Goal: Transaction & Acquisition: Purchase product/service

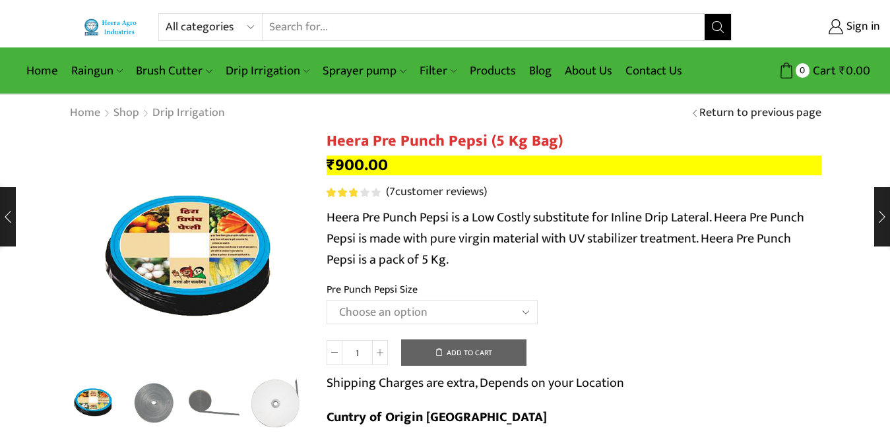
click at [199, 25] on select "All categories Accessories Air Release Valve Brush Cutter Domestic Use Drip Irr…" at bounding box center [214, 27] width 97 height 26
select select "drip-irrigation"
click at [166, 14] on select "All categories Accessories Air Release Valve Brush Cutter Domestic Use Drip Irr…" at bounding box center [214, 27] width 97 height 26
click at [711, 26] on button "Search" at bounding box center [718, 27] width 26 height 26
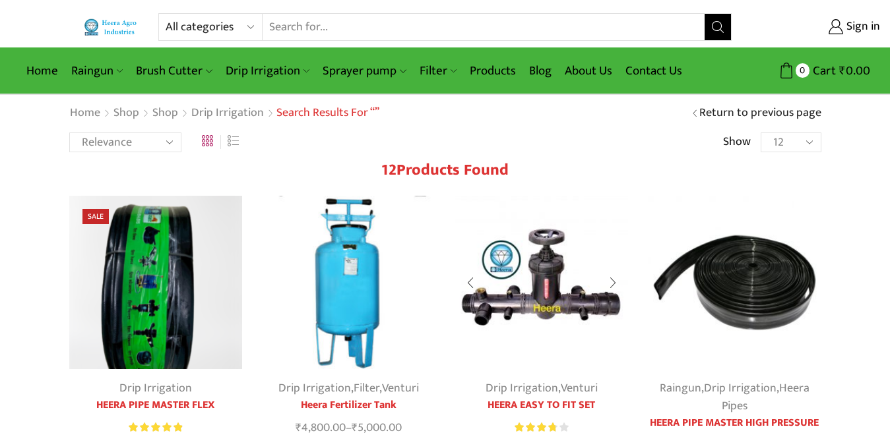
click at [552, 274] on img at bounding box center [542, 283] width 174 height 174
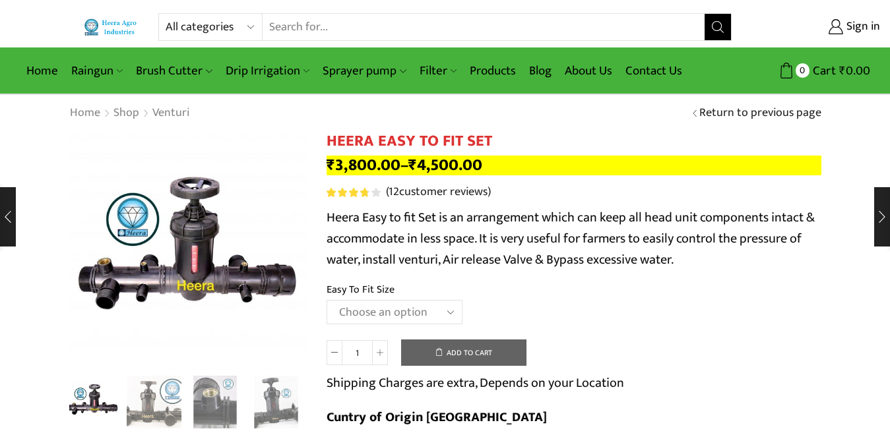
click at [376, 306] on select "Choose an option 2" Easy To Fit 2.5" Easy To Fit 3" Easy To Fit" at bounding box center [395, 312] width 136 height 24
select select "3" Easy To Fit"
click at [327, 300] on select "Choose an option 2" Easy To Fit 2.5" Easy To Fit 3" Easy To Fit" at bounding box center [395, 312] width 136 height 24
